Goal: Information Seeking & Learning: Learn about a topic

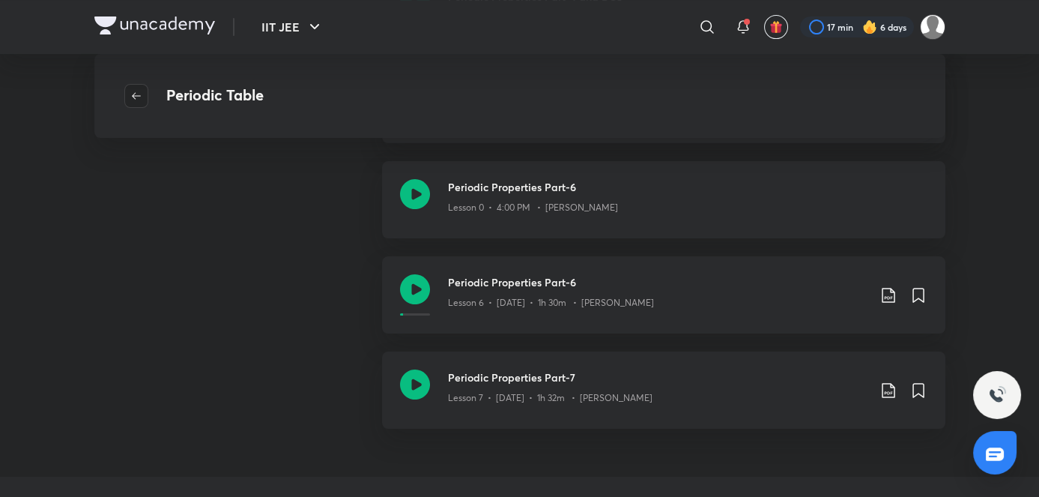
click at [142, 91] on span "button" at bounding box center [136, 96] width 22 height 12
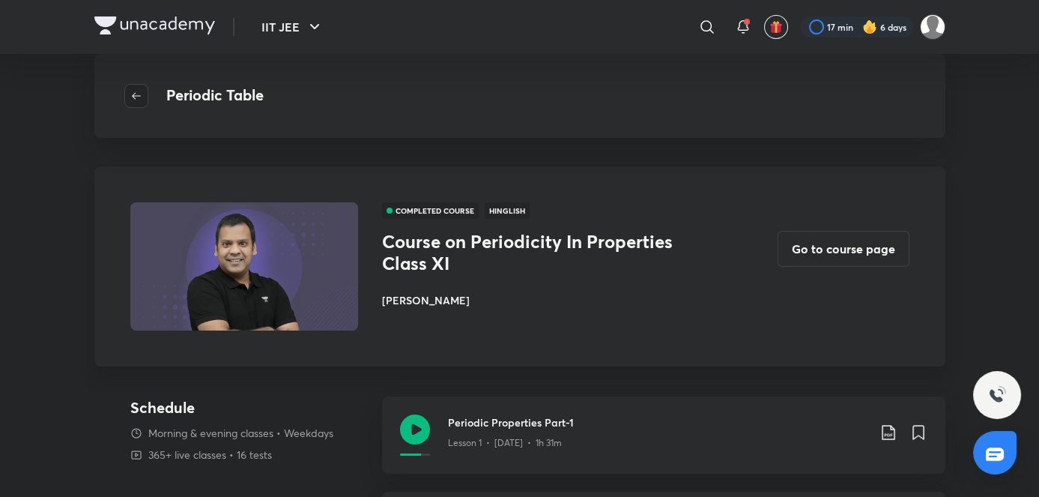
click at [142, 92] on icon "button" at bounding box center [136, 96] width 12 height 12
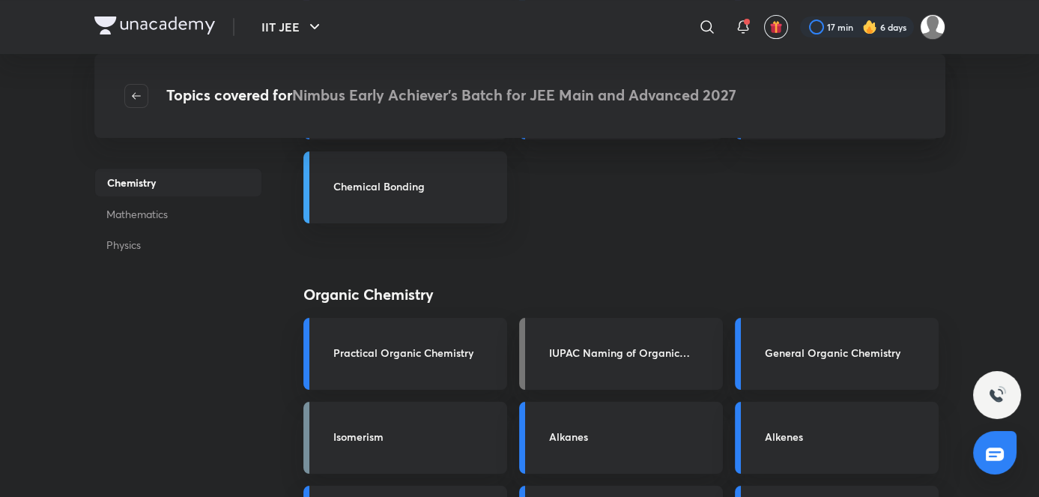
scroll to position [809, 0]
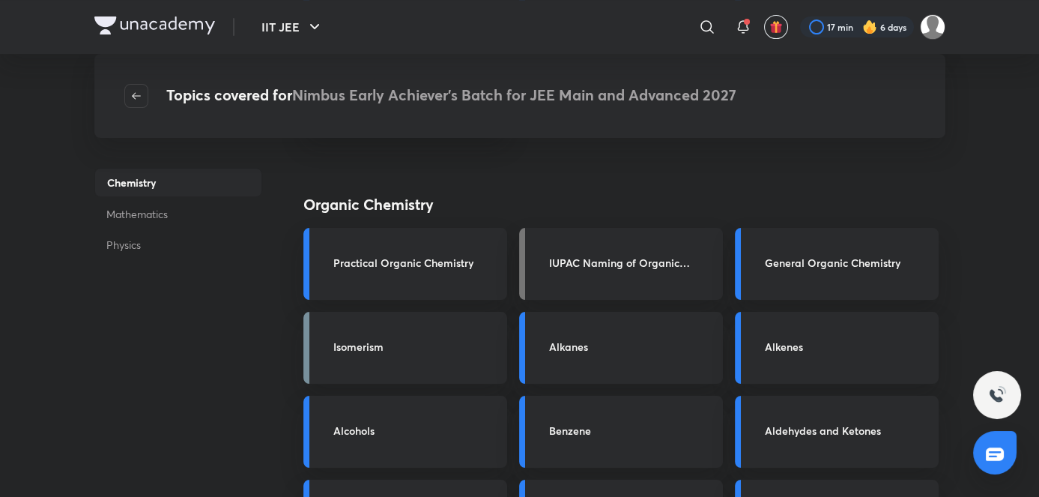
click at [139, 109] on div "Topics covered for Nimbus Early Achiever’s Batch for JEE Main and Advanced 2027" at bounding box center [519, 96] width 851 height 84
click at [137, 103] on button "button" at bounding box center [136, 96] width 24 height 24
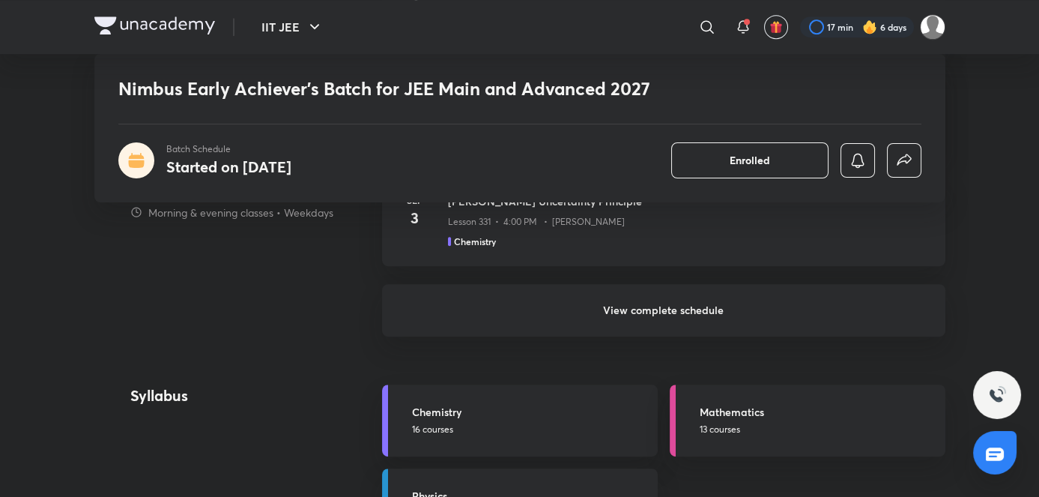
scroll to position [1464, 0]
click at [507, 316] on h6 "View complete schedule" at bounding box center [663, 311] width 563 height 52
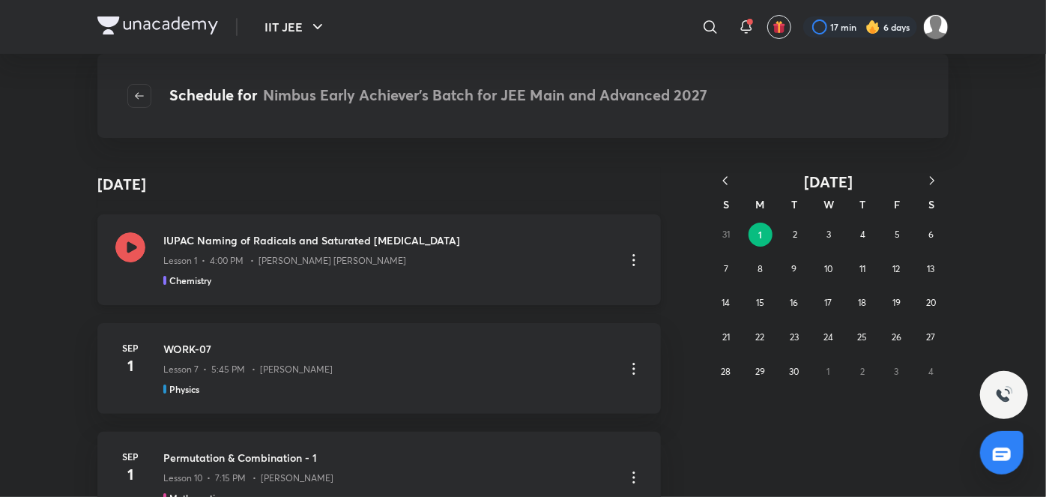
click at [243, 288] on div "IUPAC Naming of Radicals and Saturated [MEDICAL_DATA] Lesson 1 • 4:00 PM • [PER…" at bounding box center [378, 259] width 563 height 91
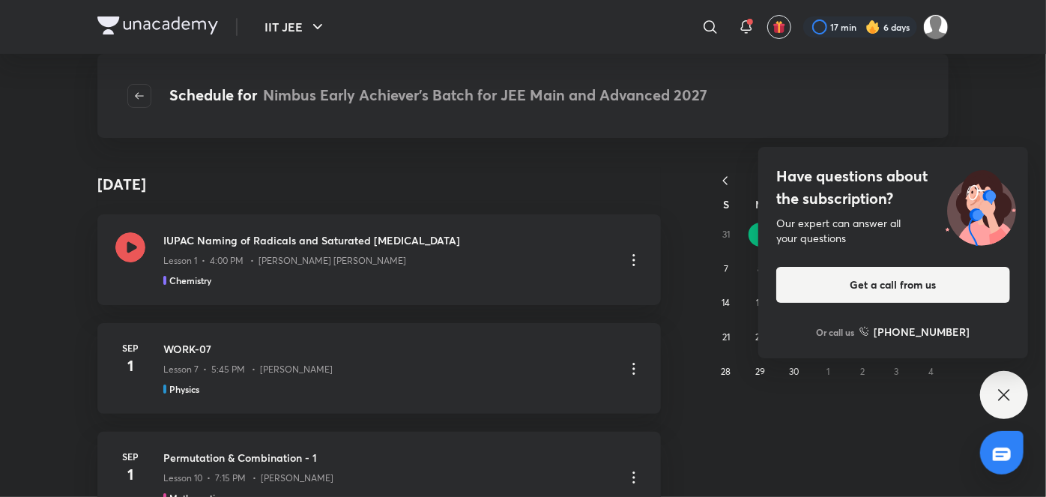
click at [1008, 394] on icon at bounding box center [1004, 395] width 18 height 18
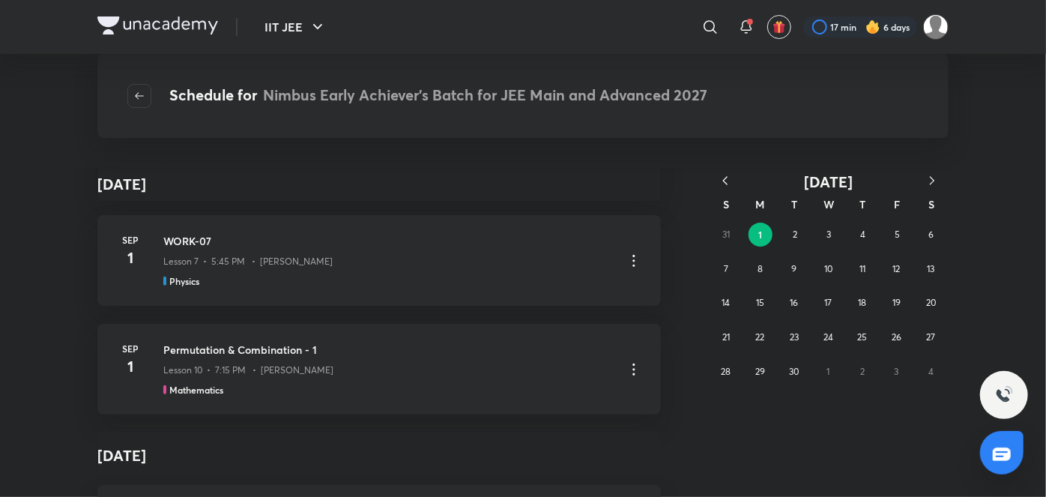
scroll to position [6148, 0]
